Goal: Information Seeking & Learning: Learn about a topic

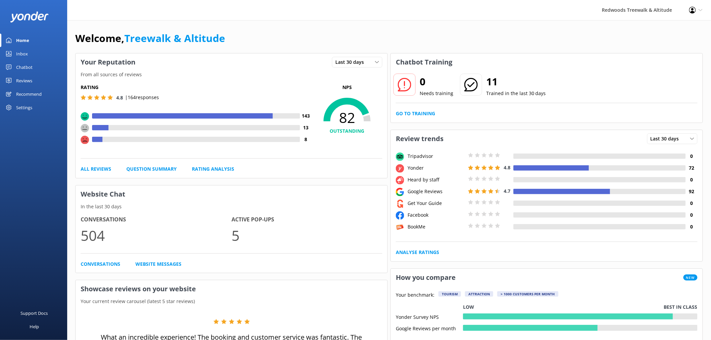
click at [24, 79] on div "Reviews" at bounding box center [24, 80] width 16 height 13
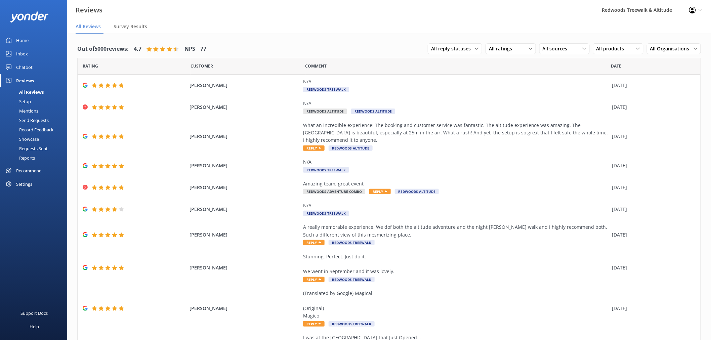
click at [45, 52] on link "Inbox" at bounding box center [33, 53] width 67 height 13
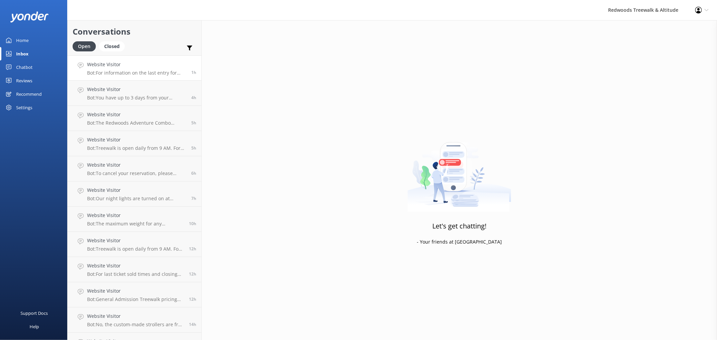
click at [105, 64] on h4 "Website Visitor" at bounding box center [136, 64] width 99 height 7
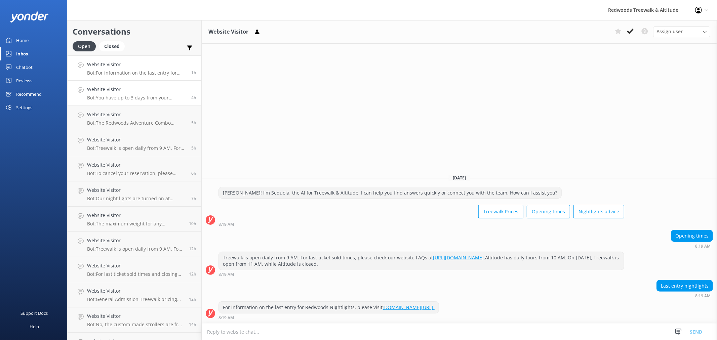
click at [135, 96] on p "Bot: You have up to 3 days from your Altitude tour to use the day and night Tre…" at bounding box center [136, 98] width 99 height 6
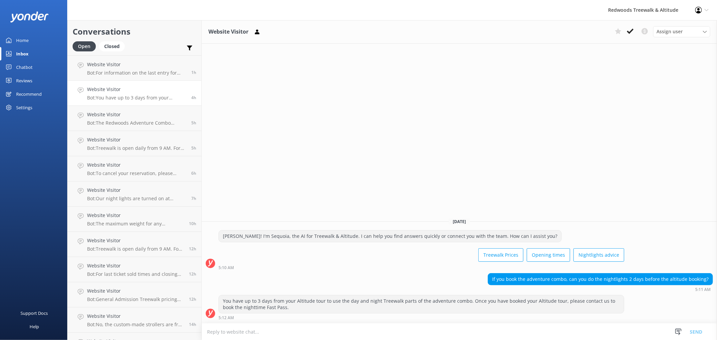
click at [26, 37] on div "Home" at bounding box center [22, 40] width 12 height 13
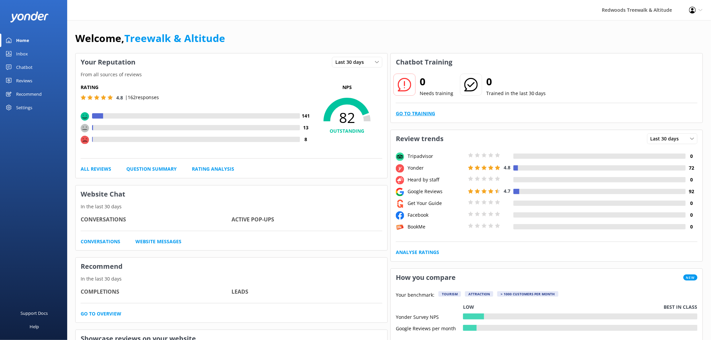
click at [408, 112] on link "Go to Training" at bounding box center [415, 113] width 39 height 7
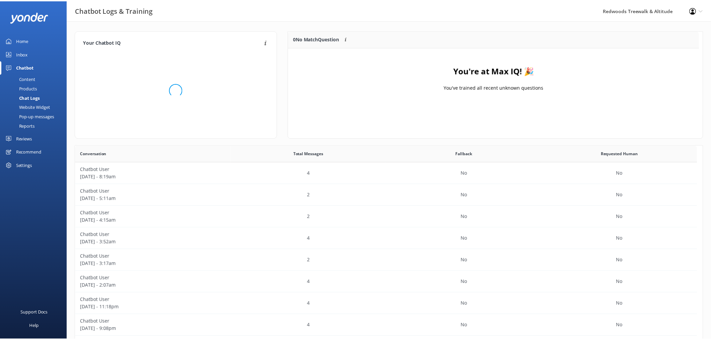
scroll to position [78, 408]
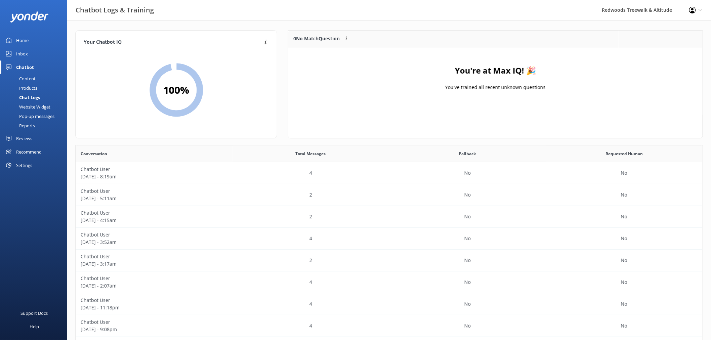
click at [33, 52] on link "Inbox" at bounding box center [33, 53] width 67 height 13
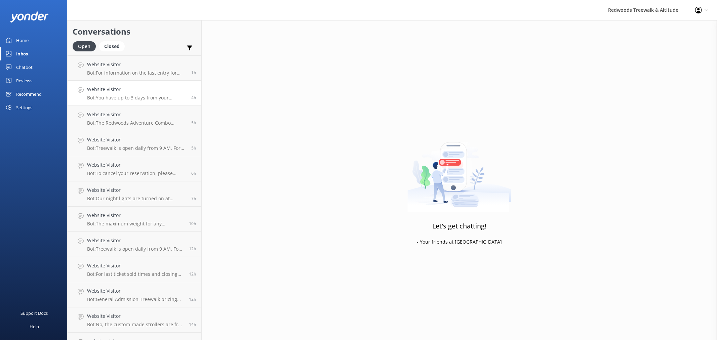
click at [124, 92] on h4 "Website Visitor" at bounding box center [136, 89] width 99 height 7
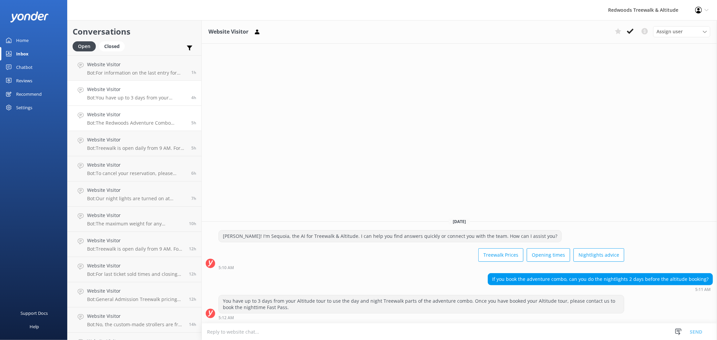
click at [126, 118] on h4 "Website Visitor" at bounding box center [136, 114] width 99 height 7
click at [135, 147] on p "Bot: Treewalk is open daily from 9 AM. For last ticket sold times, please check…" at bounding box center [136, 148] width 99 height 6
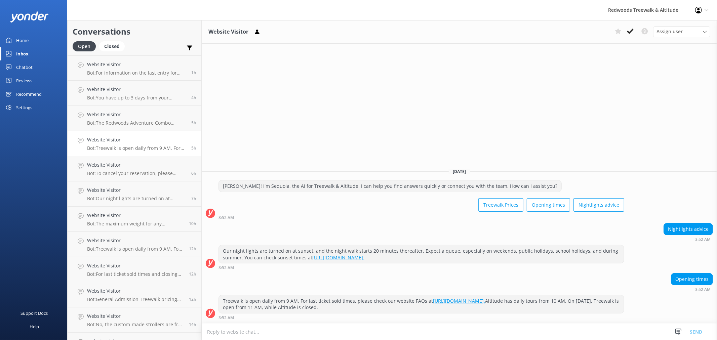
click at [31, 45] on link "Home" at bounding box center [33, 40] width 67 height 13
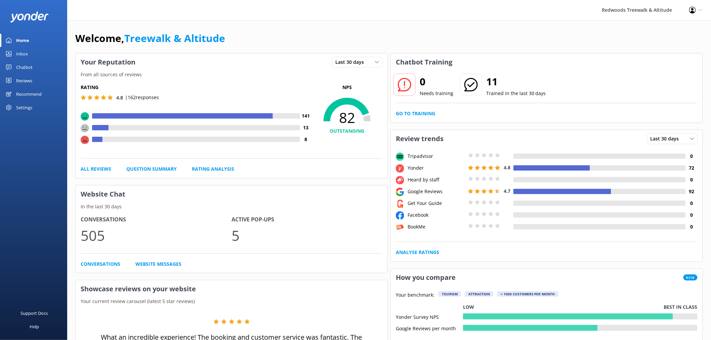
click at [39, 52] on link "Inbox" at bounding box center [33, 53] width 67 height 13
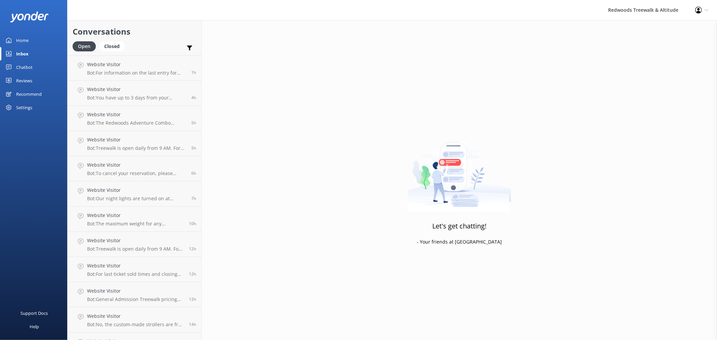
click at [51, 66] on link "Chatbot" at bounding box center [33, 66] width 67 height 13
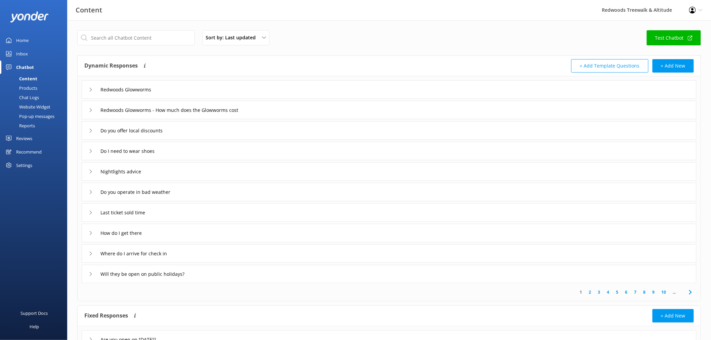
click at [89, 87] on div "Redwoods Glowworms" at bounding box center [118, 89] width 59 height 11
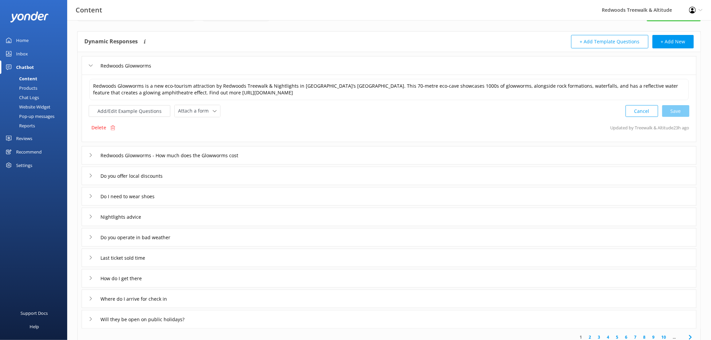
scroll to position [37, 0]
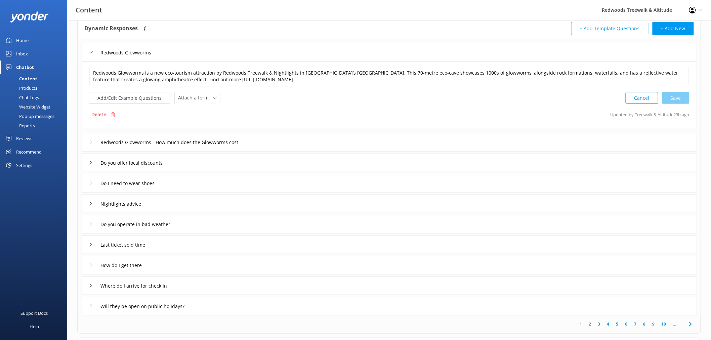
click at [632, 101] on button "Cancel" at bounding box center [641, 98] width 33 height 12
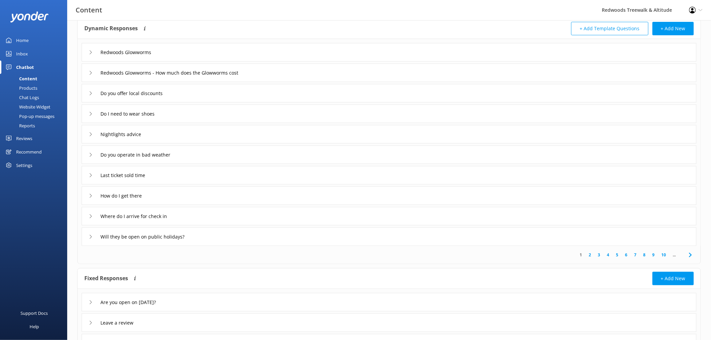
click at [250, 24] on div "Dynamic Responses The chatbot will generate a response based on the content inf…" at bounding box center [236, 28] width 305 height 13
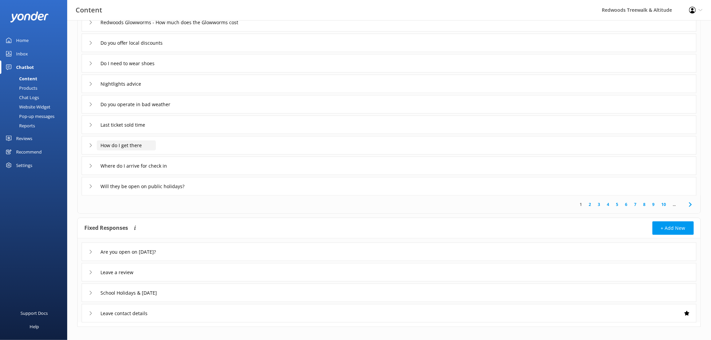
scroll to position [95, 0]
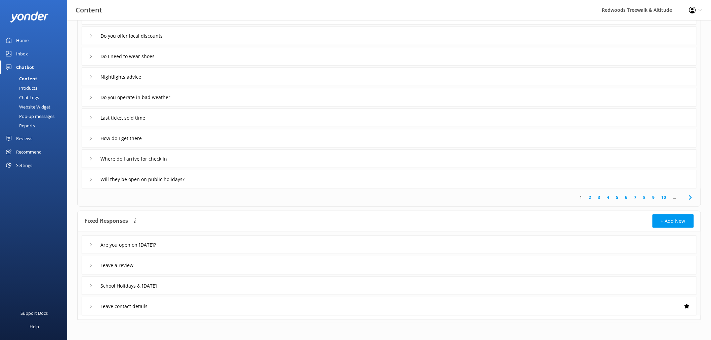
click at [29, 55] on link "Inbox" at bounding box center [33, 53] width 67 height 13
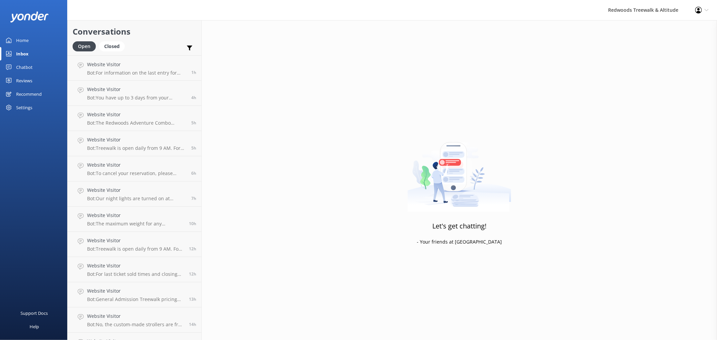
click at [39, 42] on link "Home" at bounding box center [33, 40] width 67 height 13
